Goal: Task Accomplishment & Management: Complete application form

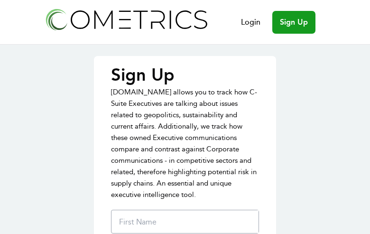
type input "qaviIZEidVUb"
type input "yTqNESLus"
type input "PWfpEAgbRfrN"
type input "[EMAIL_ADDRESS][DOMAIN_NAME]"
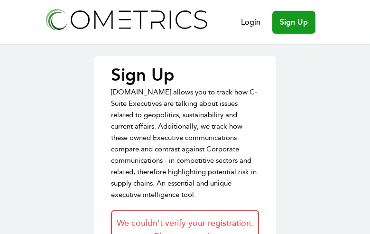
type input "EspUGQIQPFjespg"
type input "bmWnnkTbTytadj"
type input "GMgMpXREgHJ"
type input "[EMAIL_ADDRESS][DOMAIN_NAME]"
